Goal: Browse casually

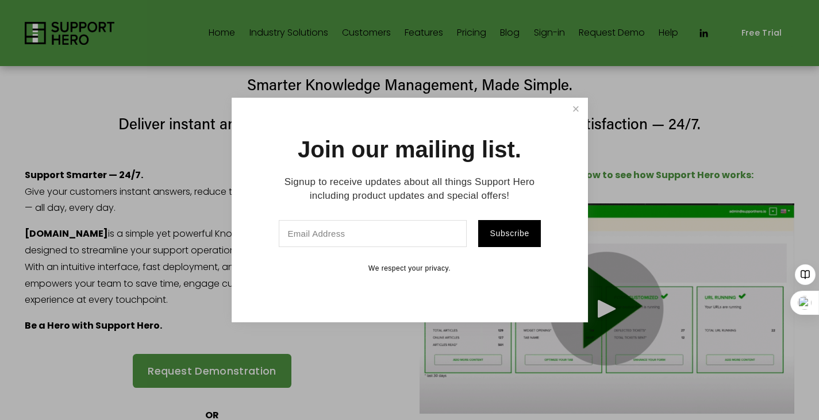
click at [587, 99] on div "Join our mailing list. Signup to receive updates about all things Support Hero …" at bounding box center [410, 210] width 357 height 225
